Goal: Go to known website: Access a specific website the user already knows

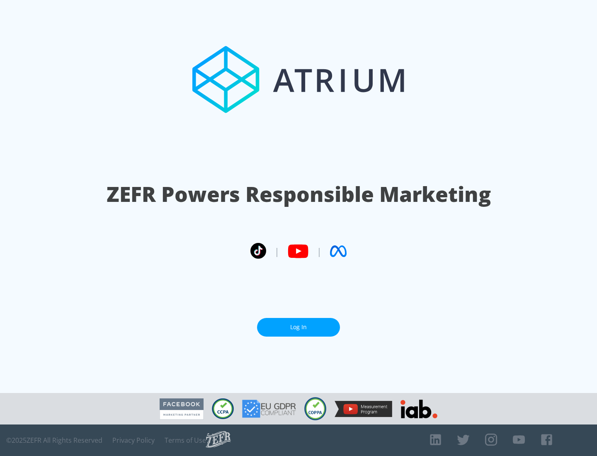
click at [298, 327] on link "Log In" at bounding box center [298, 327] width 83 height 19
